Goal: Information Seeking & Learning: Understand process/instructions

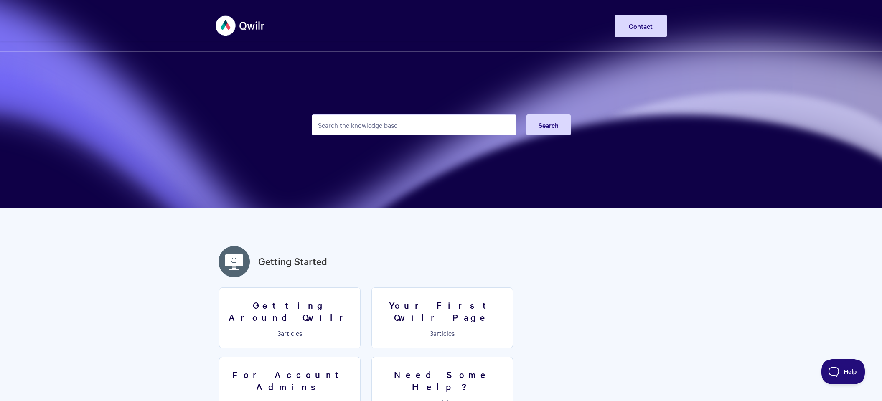
click at [376, 123] on input "Search the knowledge base" at bounding box center [414, 124] width 205 height 21
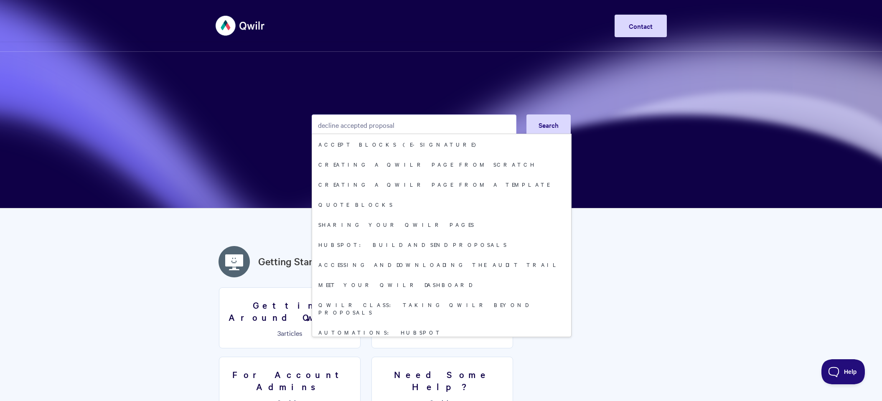
type input "decline accepted proposal"
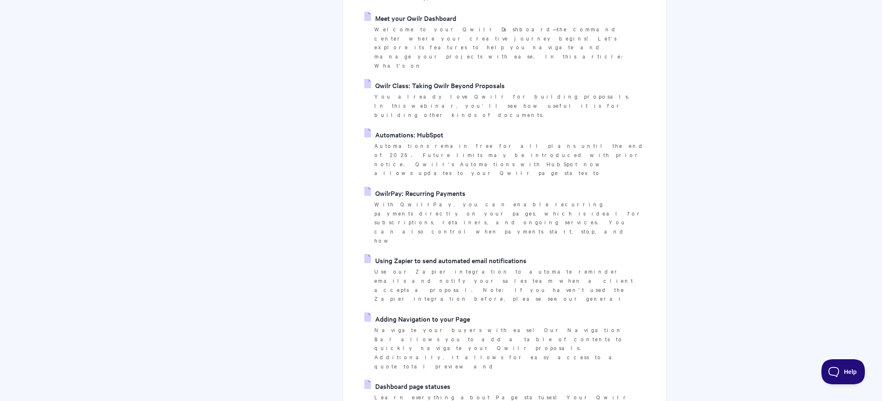
scroll to position [658, 0]
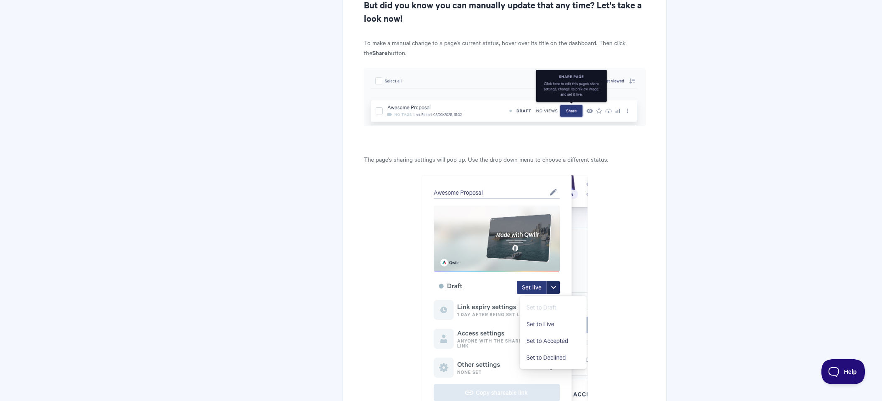
scroll to position [215, 0]
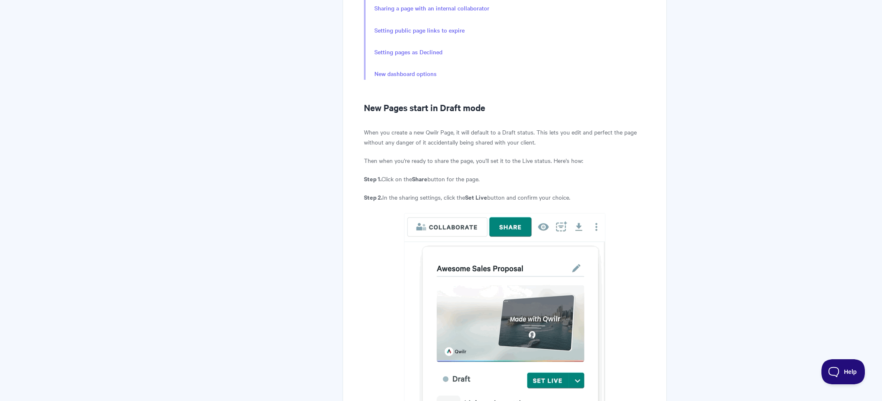
scroll to position [163, 0]
